Goal: Transaction & Acquisition: Subscribe to service/newsletter

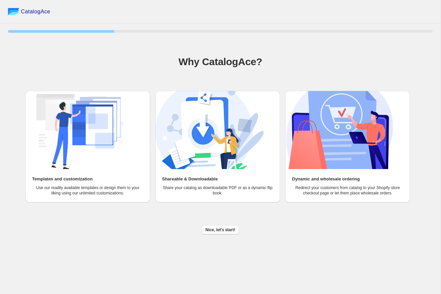
click at [231, 228] on span "Nice, let's start!" at bounding box center [220, 229] width 30 height 5
click at [231, 228] on div "CatalogAce 25 % Why CatalogAce? Templates and customization Use our readily ava…" at bounding box center [220, 147] width 441 height 294
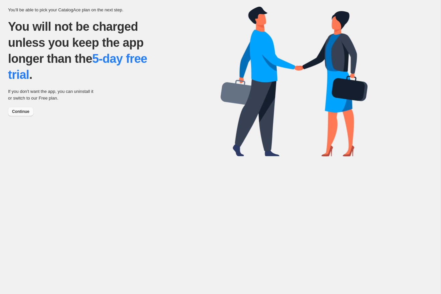
click at [24, 108] on button "Continue" at bounding box center [20, 111] width 25 height 9
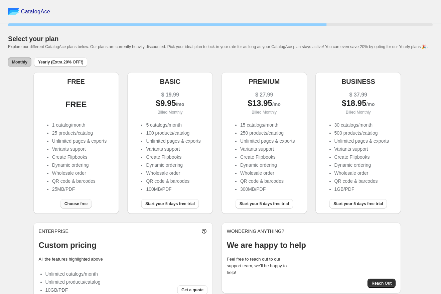
click at [72, 206] on span "Choose free" at bounding box center [75, 203] width 23 height 5
